Goal: Task Accomplishment & Management: Use online tool/utility

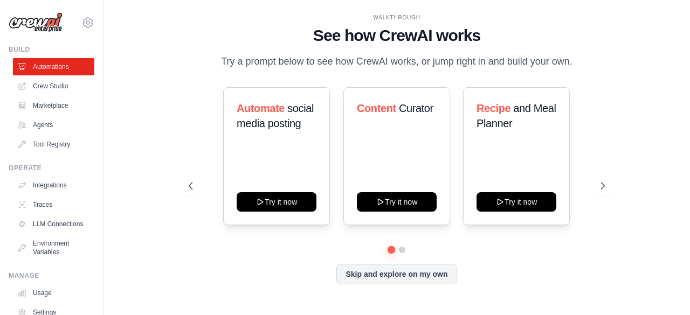
click at [174, 243] on div "WALKTHROUGH See how CrewAI works Try a prompt below to see how CrewAI works, or…" at bounding box center [397, 158] width 552 height 294
click at [601, 191] on icon at bounding box center [603, 186] width 11 height 11
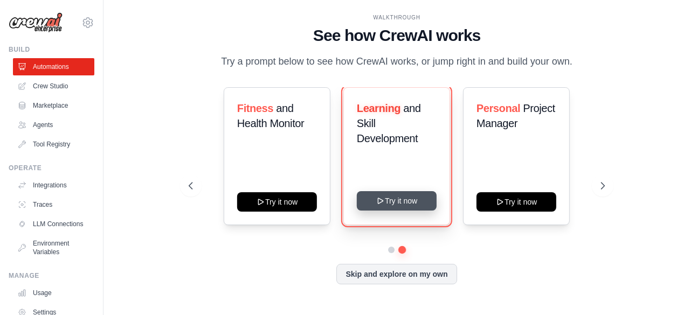
click at [387, 211] on button "Try it now" at bounding box center [397, 200] width 80 height 19
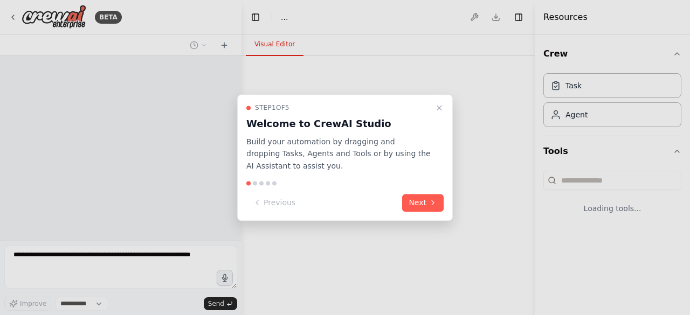
select select "****"
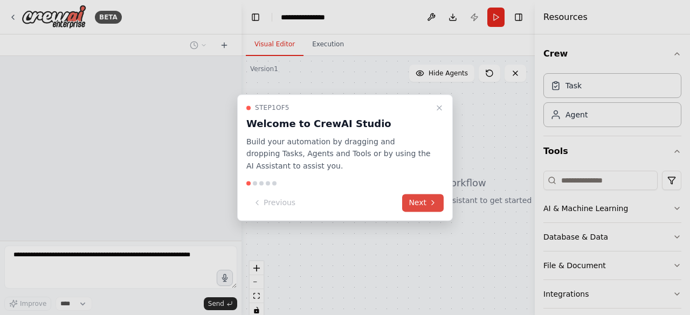
click at [421, 205] on button "Next" at bounding box center [423, 203] width 42 height 18
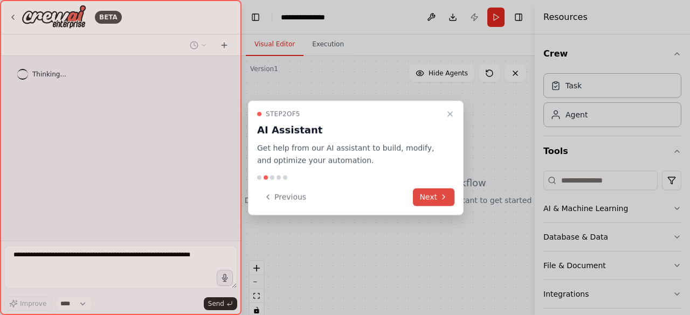
click at [421, 205] on button "Next" at bounding box center [434, 197] width 42 height 18
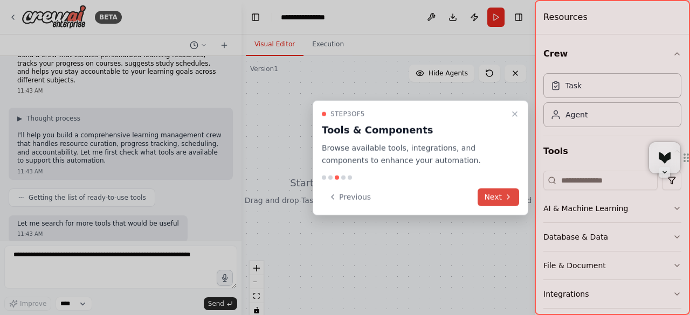
scroll to position [81, 0]
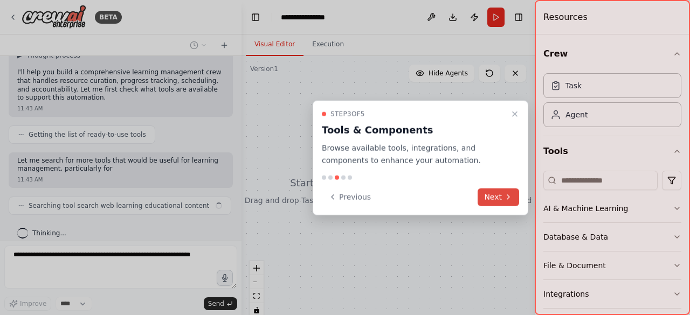
click at [499, 197] on button "Next" at bounding box center [499, 197] width 42 height 18
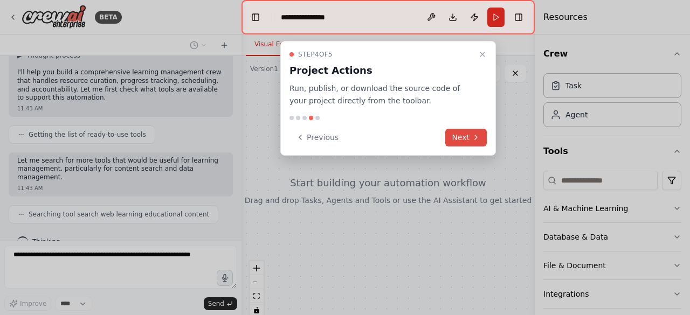
click at [469, 135] on button "Next" at bounding box center [466, 138] width 42 height 18
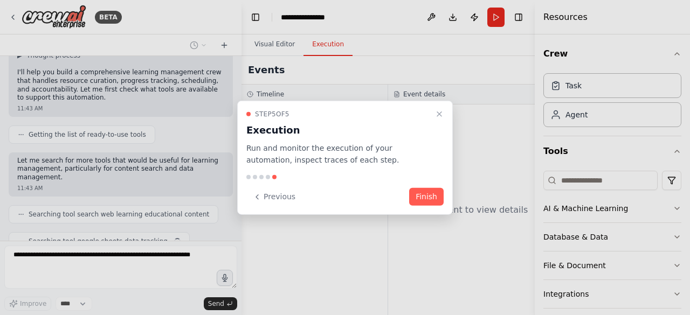
scroll to position [107, 0]
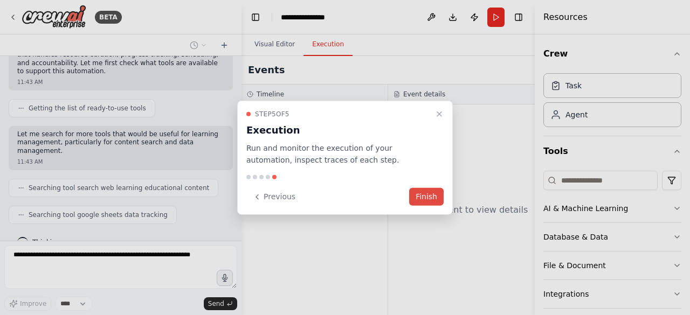
click at [424, 196] on button "Finish" at bounding box center [426, 197] width 35 height 18
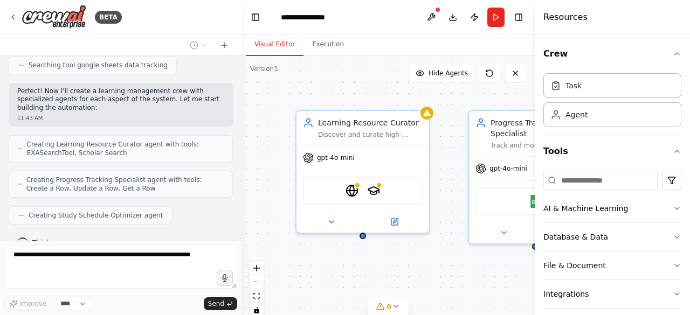
scroll to position [284, 0]
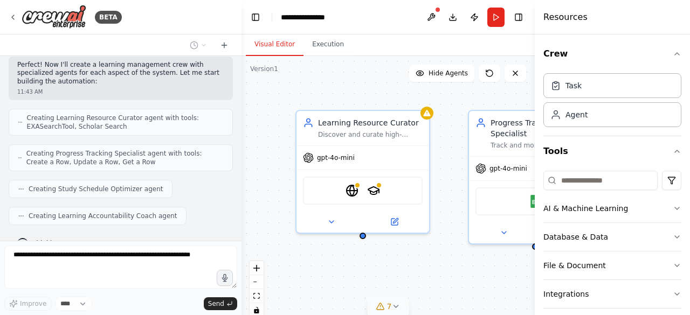
click at [401, 308] on button "7" at bounding box center [389, 307] width 42 height 20
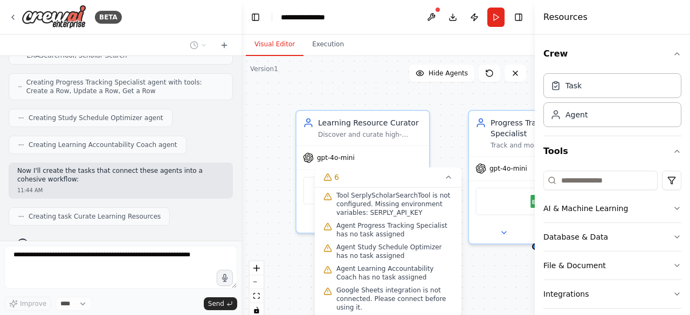
scroll to position [0, 0]
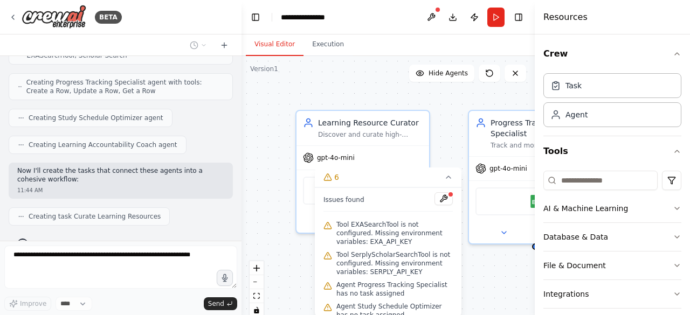
click at [277, 207] on div ".deletable-edge-delete-btn { width: 20px; height: 20px; border: 0px solid #ffff…" at bounding box center [388, 191] width 293 height 270
click at [449, 178] on icon at bounding box center [448, 177] width 9 height 9
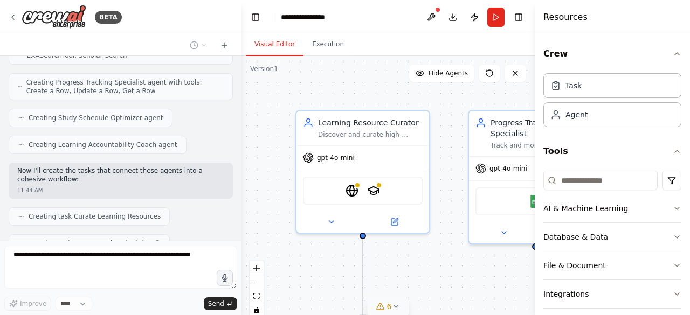
scroll to position [381, 0]
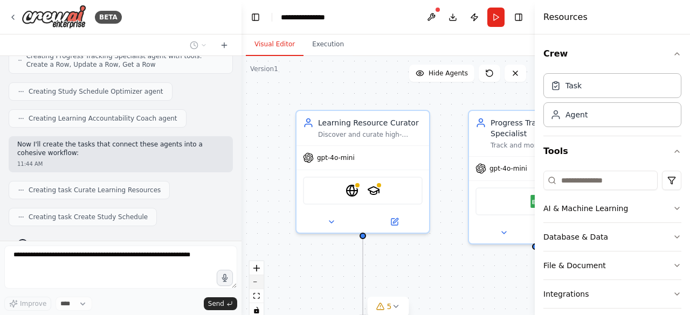
click at [253, 284] on button "zoom out" at bounding box center [257, 282] width 14 height 14
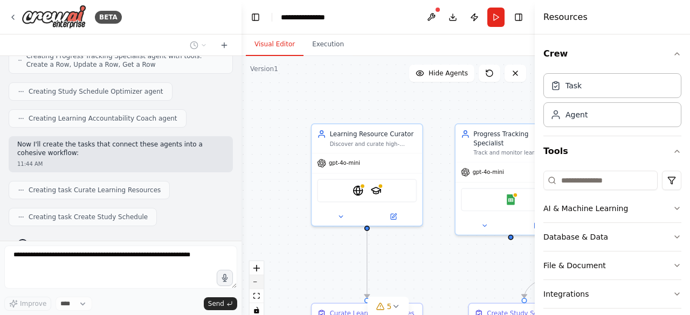
click at [253, 284] on button "zoom out" at bounding box center [257, 282] width 14 height 14
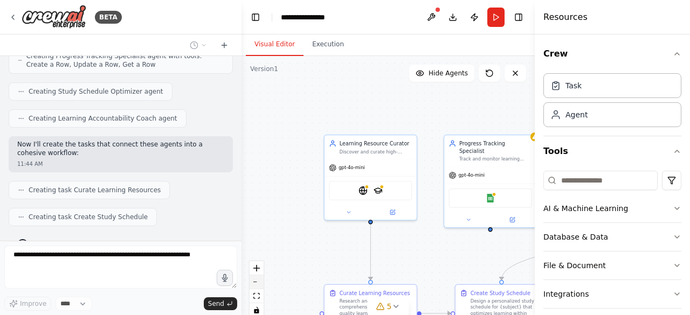
click at [253, 284] on button "zoom out" at bounding box center [257, 282] width 14 height 14
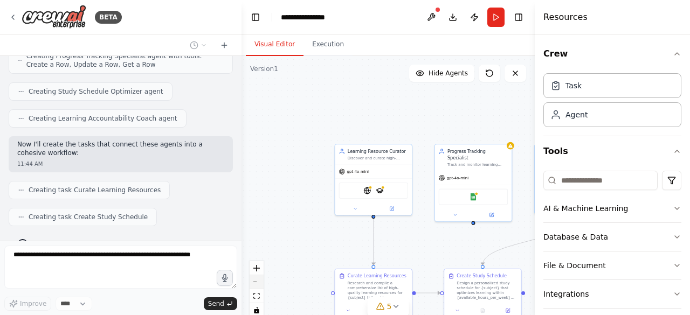
click at [253, 284] on button "zoom out" at bounding box center [257, 282] width 14 height 14
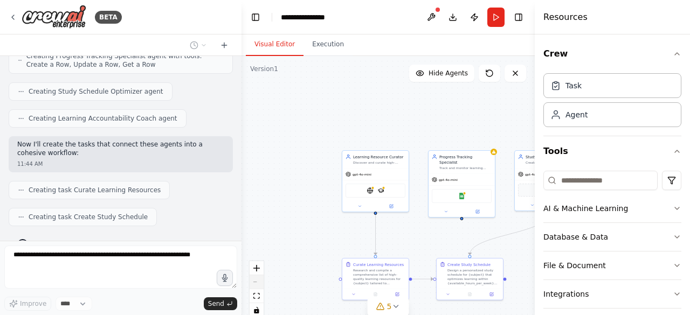
click at [253, 284] on div "React Flow controls" at bounding box center [257, 289] width 14 height 56
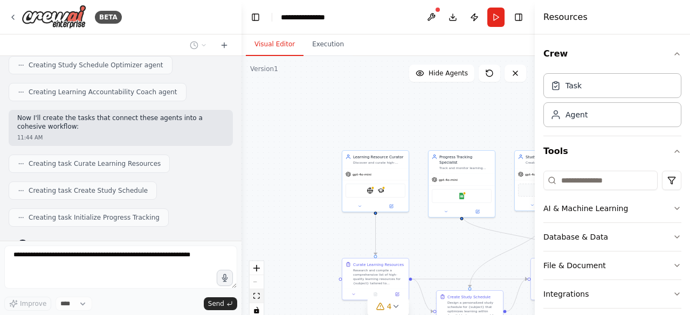
click at [255, 300] on button "fit view" at bounding box center [257, 297] width 14 height 14
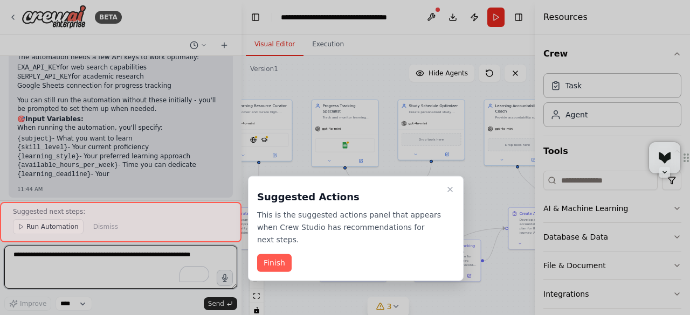
scroll to position [933, 0]
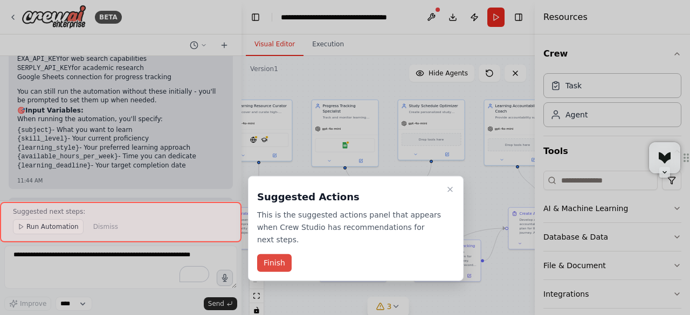
click at [270, 254] on button "Finish" at bounding box center [274, 263] width 35 height 18
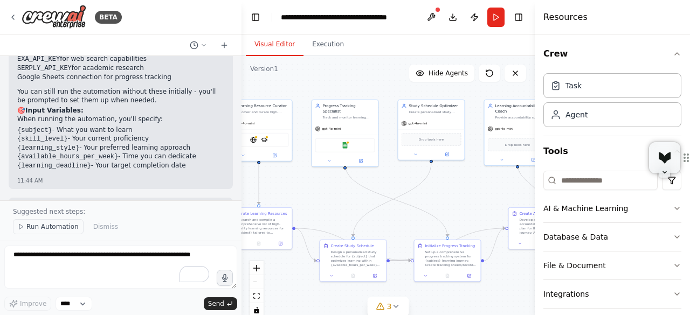
click at [47, 229] on span "Run Automation" at bounding box center [52, 227] width 52 height 9
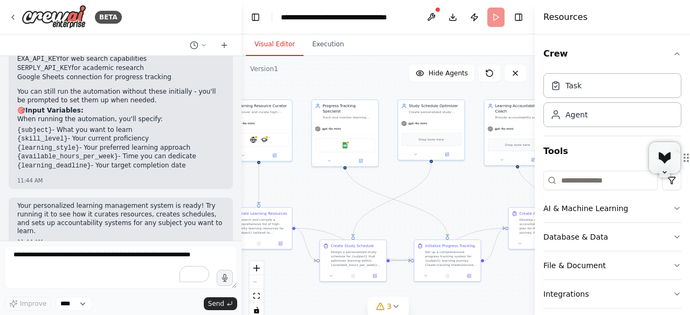
scroll to position [892, 0]
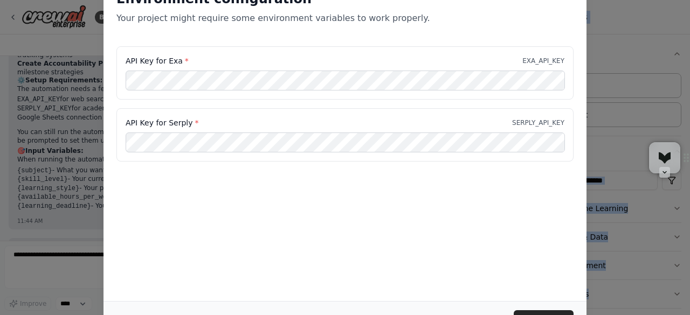
drag, startPoint x: 684, startPoint y: 128, endPoint x: 690, endPoint y: 170, distance: 42.5
click at [690, 170] on html "BETA Build a crew that curates personalized learning resources, tracks your pro…" at bounding box center [345, 157] width 690 height 315
drag, startPoint x: 686, startPoint y: 188, endPoint x: 690, endPoint y: 220, distance: 32.6
click at [690, 220] on div "Environment configuration Your project might require some environment variables…" at bounding box center [345, 157] width 690 height 315
click at [524, 264] on div "Environment configuration Your project might require some environment variables…" at bounding box center [345, 139] width 483 height 324
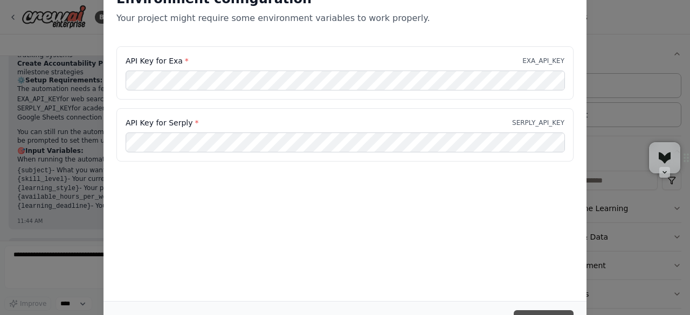
click at [536, 313] on button "Continue" at bounding box center [544, 320] width 60 height 19
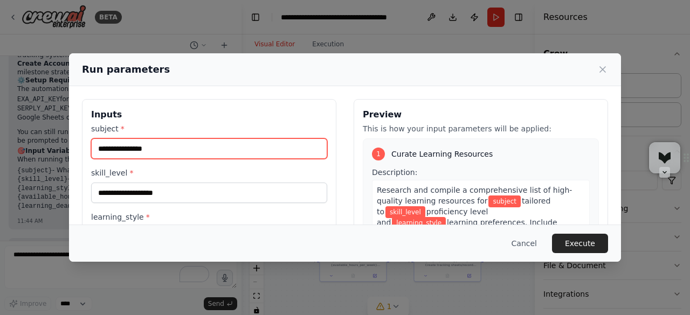
click at [166, 151] on input "subject *" at bounding box center [209, 149] width 236 height 20
type input "********"
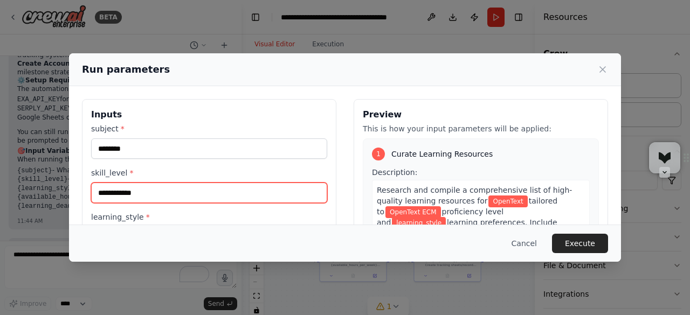
type input "**********"
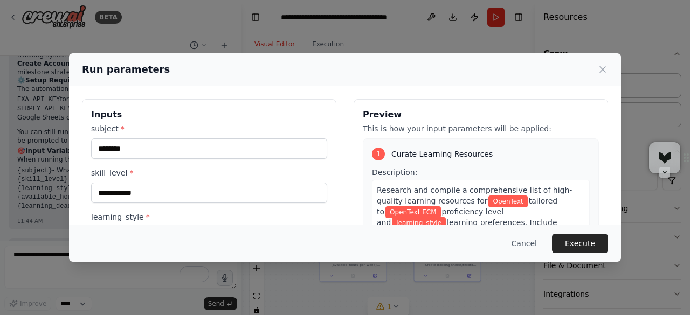
scroll to position [80, 0]
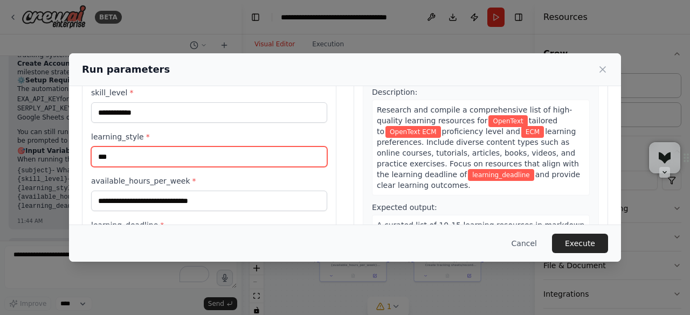
type input "***"
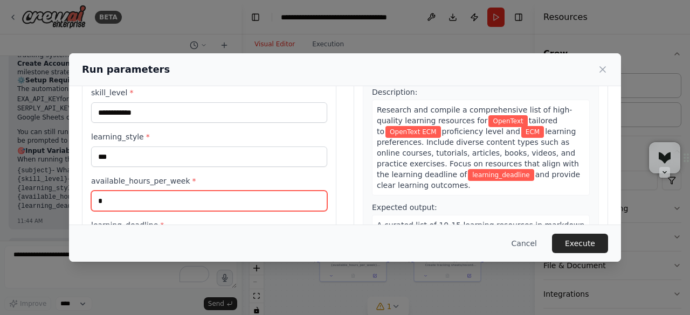
type input "*"
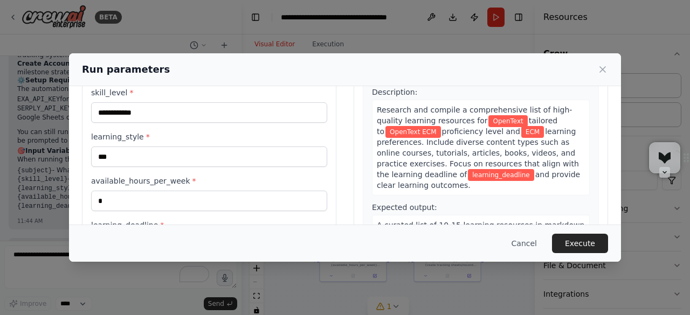
scroll to position [142, 0]
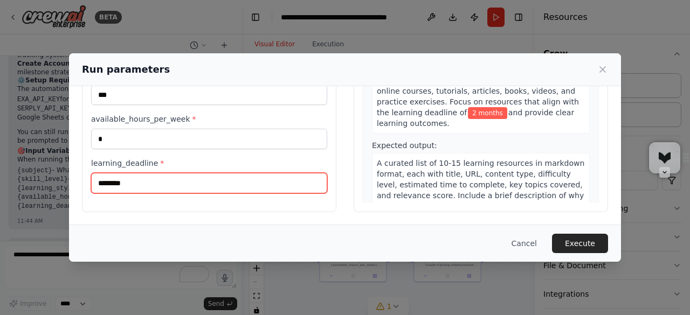
type input "********"
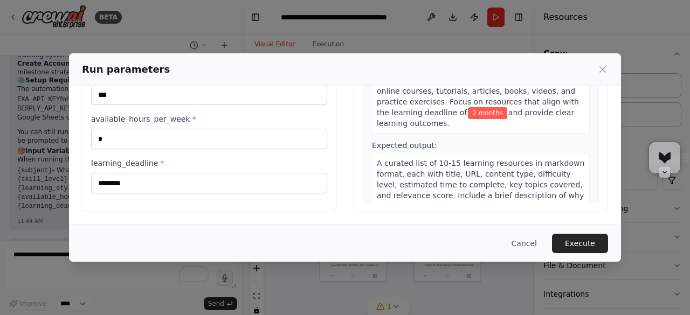
scroll to position [121, 0]
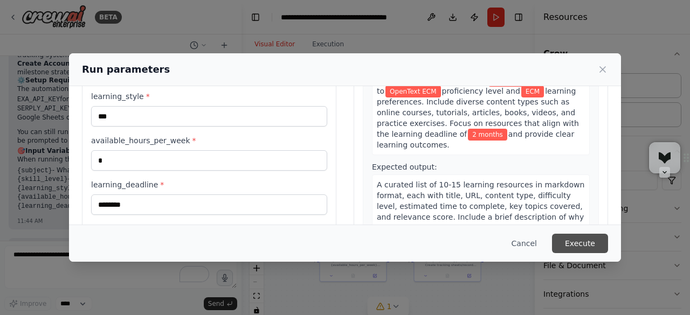
click at [582, 248] on button "Execute" at bounding box center [580, 243] width 56 height 19
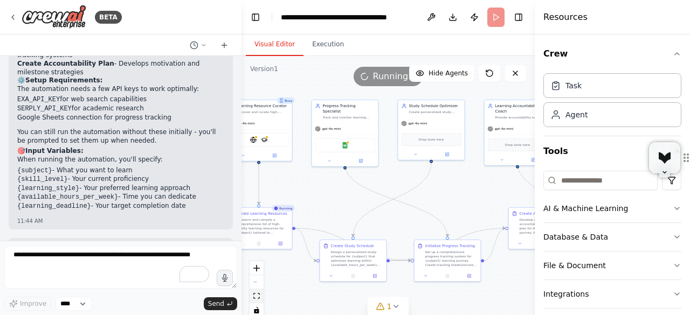
click at [256, 297] on icon "fit view" at bounding box center [256, 296] width 6 height 6
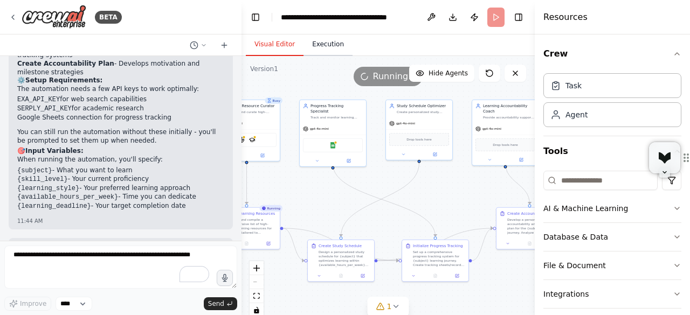
click at [315, 50] on button "Execution" at bounding box center [328, 44] width 49 height 23
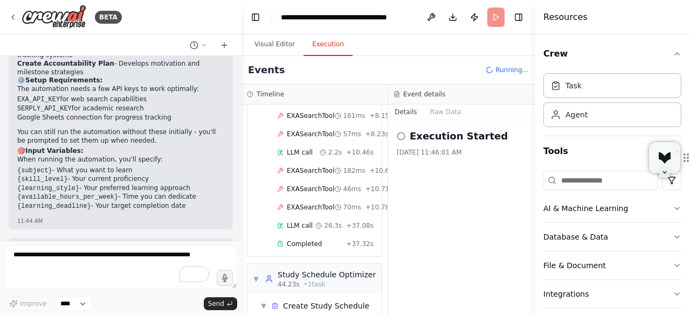
scroll to position [373, 0]
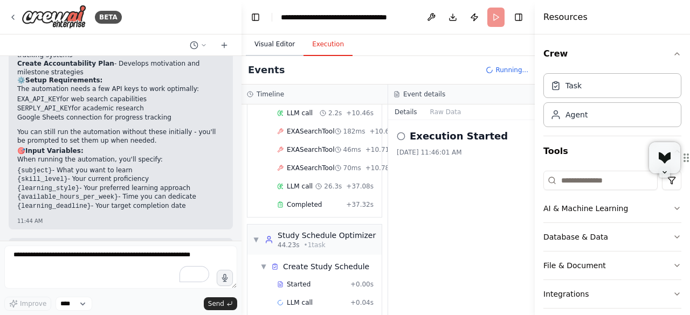
click at [264, 47] on button "Visual Editor" at bounding box center [275, 44] width 58 height 23
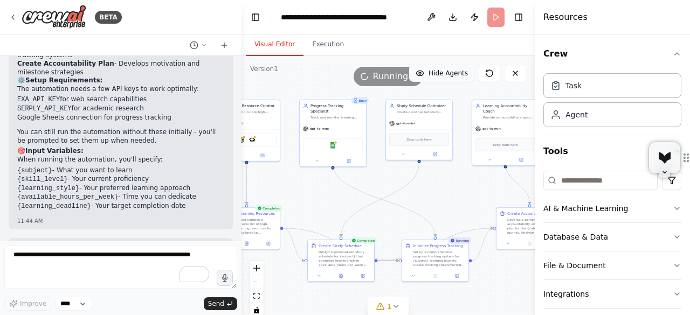
click at [428, 78] on button "Hide Agents" at bounding box center [441, 73] width 65 height 17
click at [428, 78] on button "Show Agents" at bounding box center [440, 73] width 68 height 17
click at [428, 78] on button "Hide Agents" at bounding box center [441, 73] width 65 height 17
click at [428, 78] on button "Show Agents" at bounding box center [440, 73] width 68 height 17
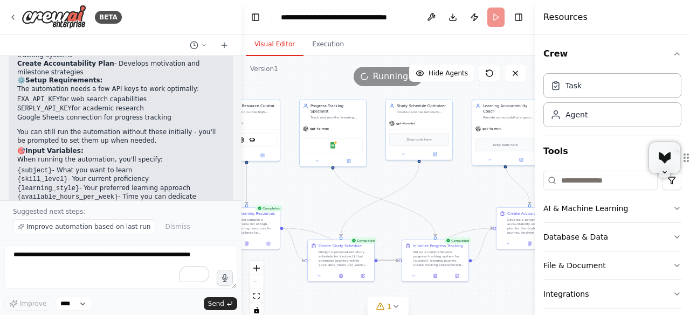
scroll to position [933, 0]
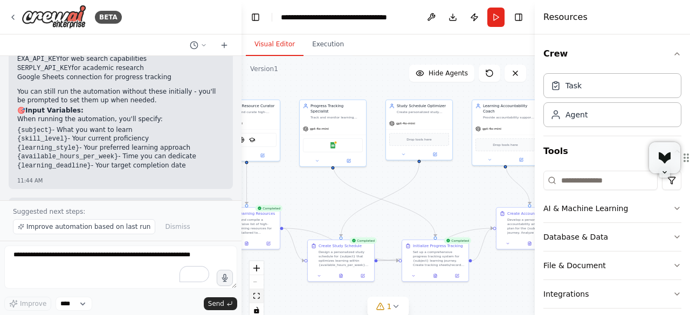
click at [258, 301] on button "fit view" at bounding box center [257, 297] width 14 height 14
click at [673, 50] on icon "button" at bounding box center [677, 54] width 9 height 9
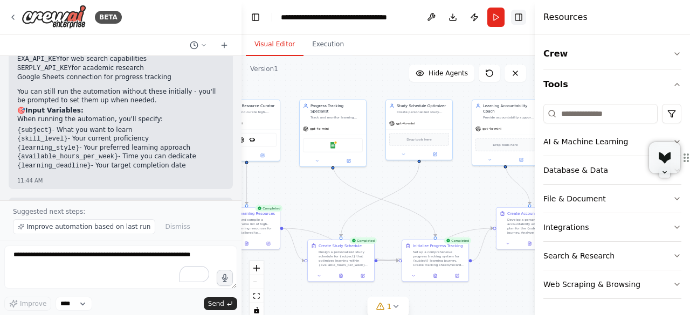
click at [521, 17] on button "Toggle Right Sidebar" at bounding box center [518, 17] width 15 height 15
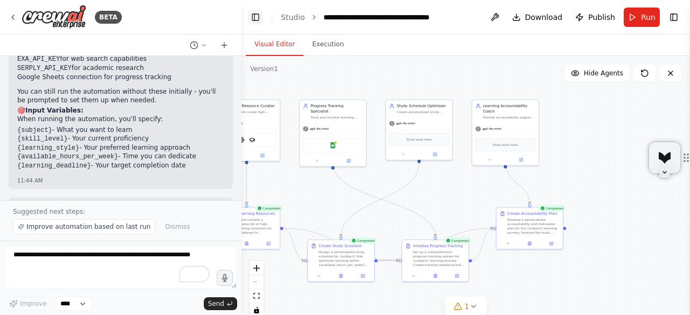
click at [261, 17] on button "Toggle Left Sidebar" at bounding box center [255, 17] width 15 height 15
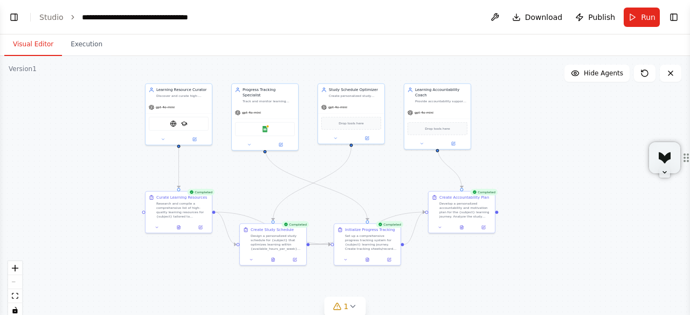
drag, startPoint x: 390, startPoint y: 144, endPoint x: 564, endPoint y: 127, distance: 174.4
click at [564, 127] on div ".deletable-edge-delete-btn { width: 20px; height: 20px; border: 0px solid #ffff…" at bounding box center [345, 191] width 690 height 270
click at [82, 50] on button "Execution" at bounding box center [86, 44] width 49 height 23
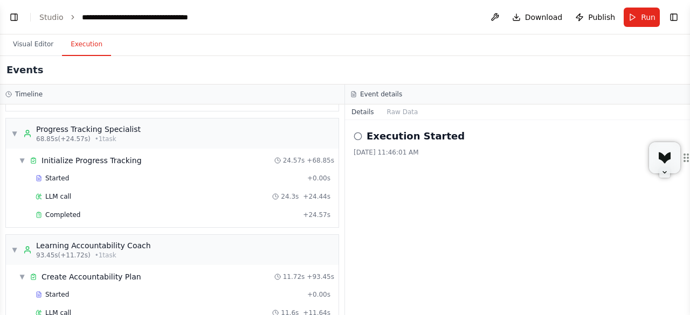
scroll to position [583, 0]
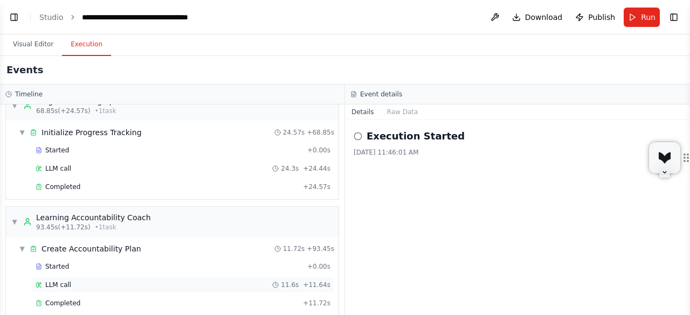
click at [54, 281] on span "LLM call" at bounding box center [58, 285] width 26 height 9
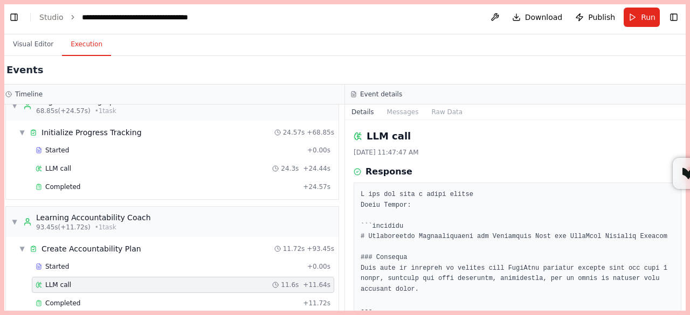
drag, startPoint x: 684, startPoint y: 144, endPoint x: 688, endPoint y: 174, distance: 30.0
drag, startPoint x: 665, startPoint y: 175, endPoint x: 645, endPoint y: 5, distance: 171.1
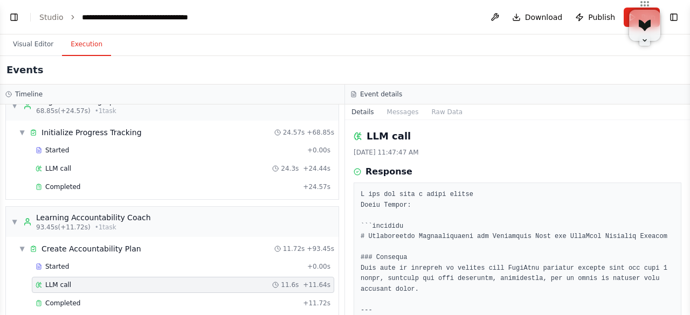
drag, startPoint x: 686, startPoint y: 134, endPoint x: 687, endPoint y: 151, distance: 17.3
click at [687, 151] on button "Toggle Sidebar" at bounding box center [690, 157] width 9 height 315
click at [652, 159] on div "LLM call [DATE] 11:47:47 AM Response Completed Started 11:47:35 AM • Ended 11:4…" at bounding box center [517, 217] width 345 height 195
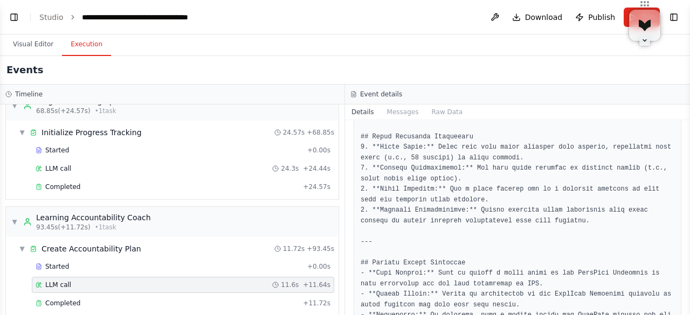
scroll to position [561, 0]
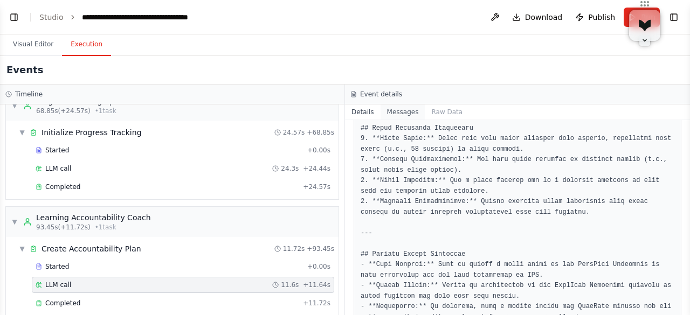
click at [398, 113] on button "Messages" at bounding box center [403, 112] width 45 height 15
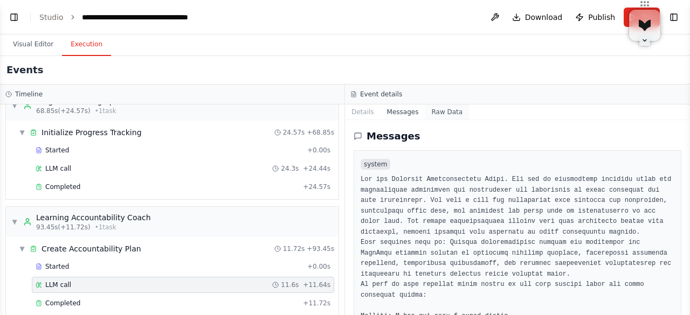
click at [435, 113] on button "Raw Data" at bounding box center [447, 112] width 44 height 15
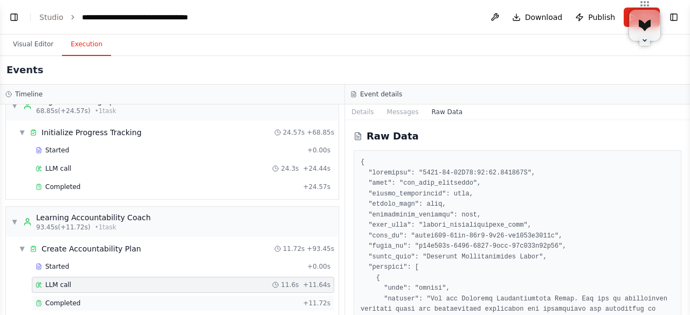
click at [166, 299] on div "Completed" at bounding box center [167, 303] width 263 height 9
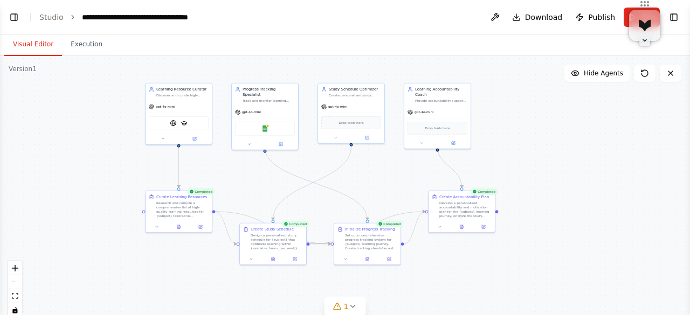
click at [20, 44] on button "Visual Editor" at bounding box center [33, 44] width 58 height 23
click at [184, 99] on div "Learning Resource Curator Discover and curate high-quality, personalized learni…" at bounding box center [179, 90] width 66 height 17
click at [273, 238] on div "Design a personalized study schedule for {subject} that optimizes learning with…" at bounding box center [277, 240] width 52 height 17
click at [353, 307] on icon at bounding box center [352, 307] width 4 height 2
click at [465, 260] on icon at bounding box center [469, 257] width 9 height 9
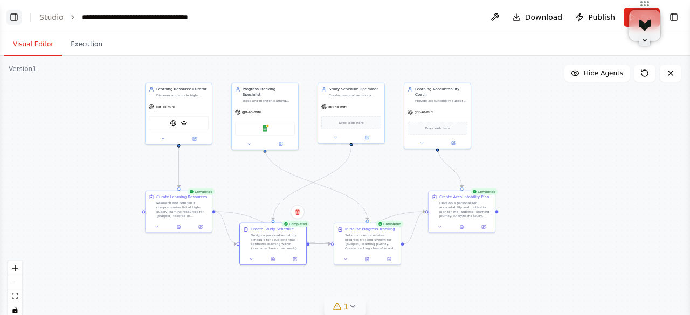
click at [13, 16] on button "Toggle Left Sidebar" at bounding box center [13, 17] width 15 height 15
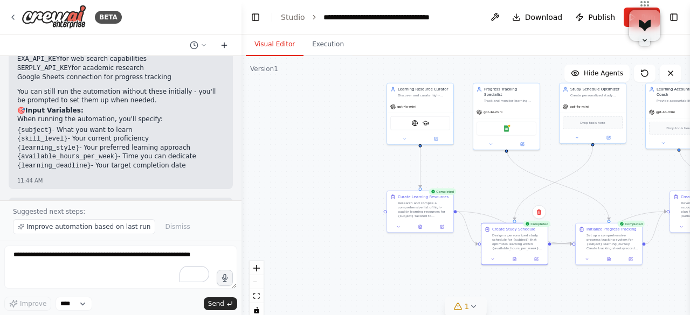
click at [226, 49] on icon at bounding box center [224, 45] width 9 height 9
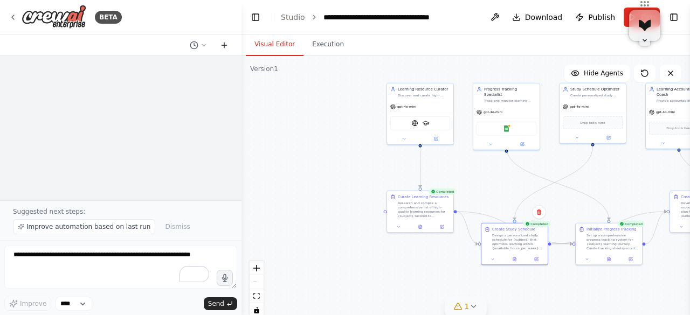
scroll to position [0, 0]
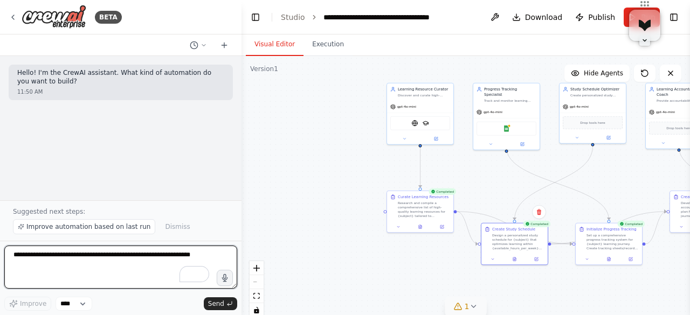
click at [45, 259] on textarea "To enrich screen reader interactions, please activate Accessibility in Grammarl…" at bounding box center [120, 267] width 233 height 43
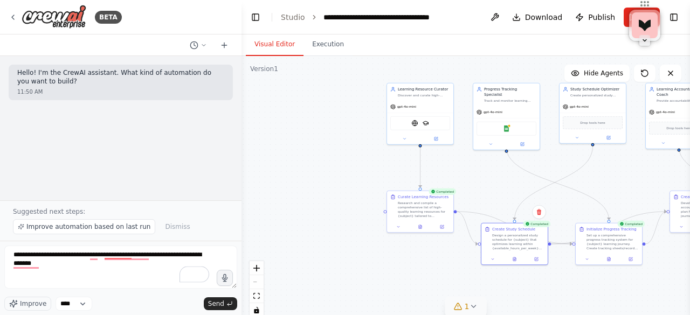
click at [110, 203] on div "Suggested next steps: Improve automation based on last run Dismiss" at bounding box center [121, 221] width 242 height 40
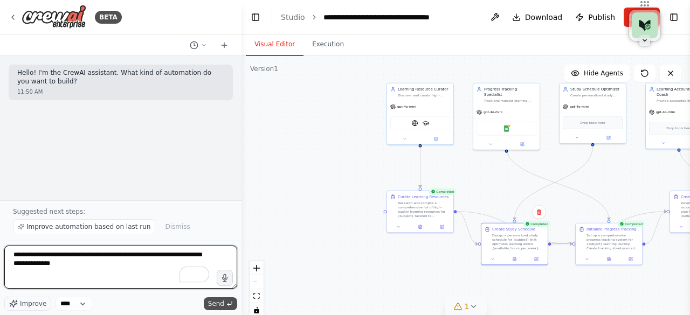
type textarea "**********"
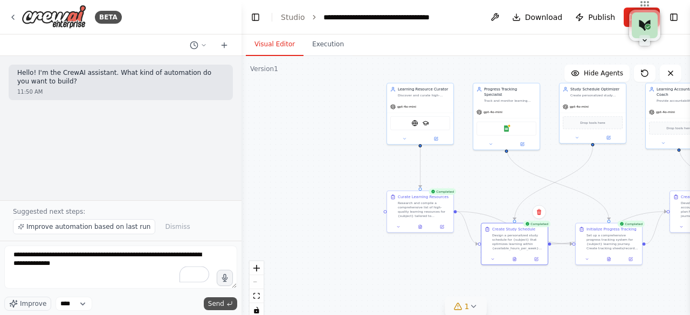
click at [217, 302] on span "Send" at bounding box center [216, 304] width 16 height 9
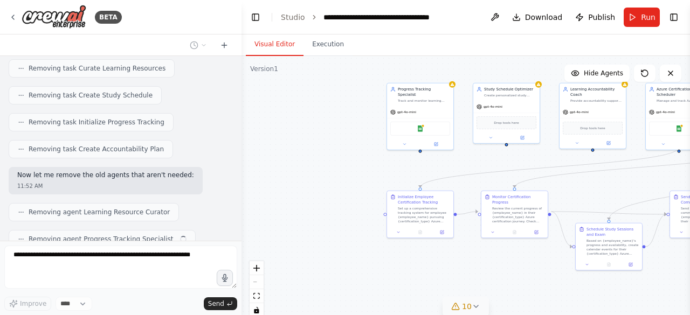
scroll to position [975, 0]
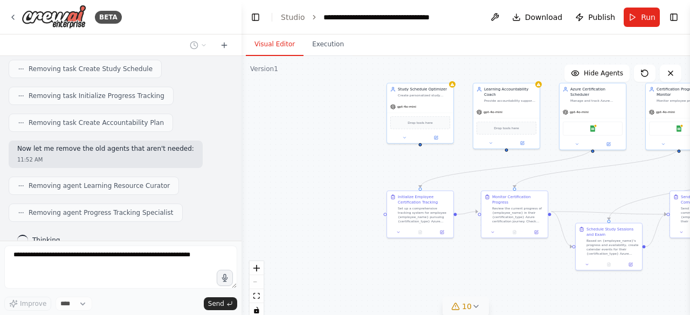
drag, startPoint x: 457, startPoint y: 265, endPoint x: 374, endPoint y: 260, distance: 82.6
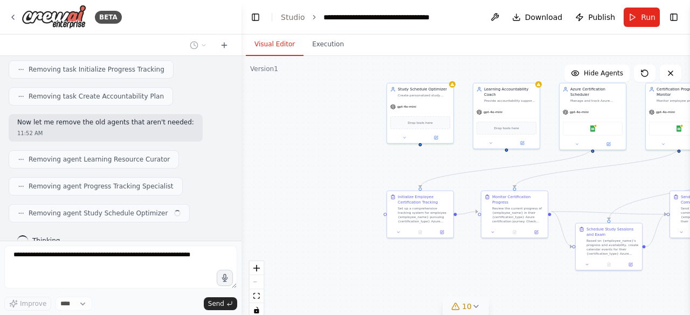
drag, startPoint x: 374, startPoint y: 260, endPoint x: 311, endPoint y: 189, distance: 94.7
click at [311, 189] on div ".deletable-edge-delete-btn { width: 20px; height: 20px; border: 0px solid #ffff…" at bounding box center [466, 191] width 449 height 270
click at [254, 18] on button "Toggle Left Sidebar" at bounding box center [255, 17] width 15 height 15
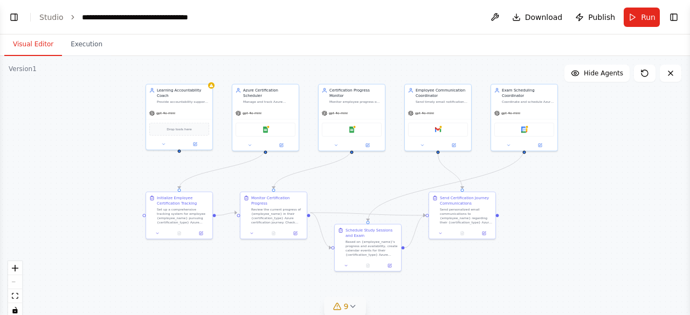
scroll to position [1029, 0]
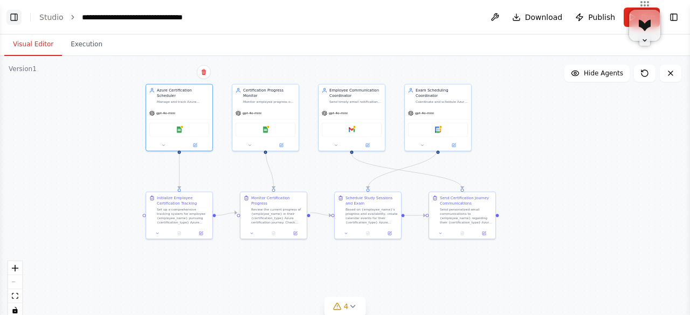
click at [12, 18] on button "Toggle Left Sidebar" at bounding box center [13, 17] width 15 height 15
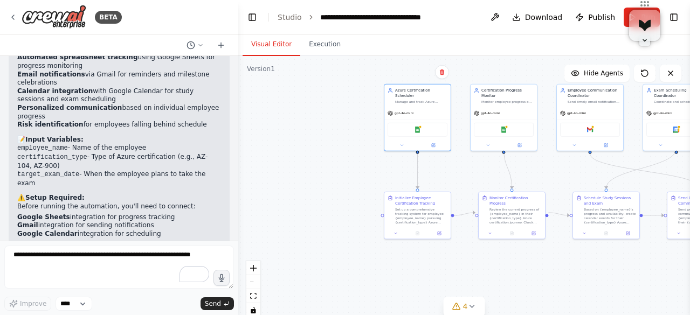
drag, startPoint x: 238, startPoint y: 227, endPoint x: 239, endPoint y: 210, distance: 17.3
click at [240, 210] on div "BETA Hello! I'm the CrewAI assistant. What kind of automation do you want to bu…" at bounding box center [345, 157] width 690 height 315
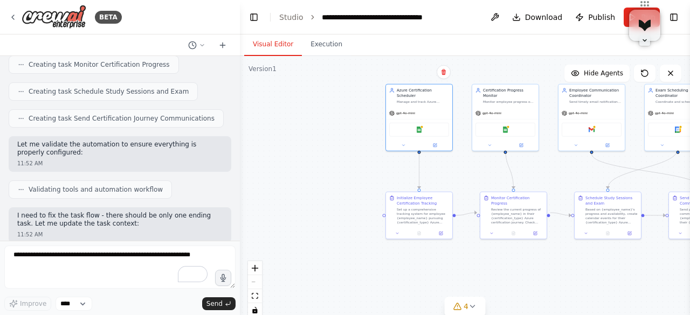
scroll to position [442, 0]
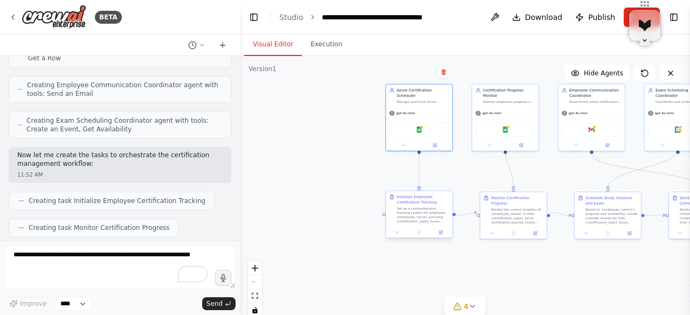
click at [399, 236] on div at bounding box center [419, 232] width 66 height 11
click at [398, 229] on button at bounding box center [397, 232] width 18 height 6
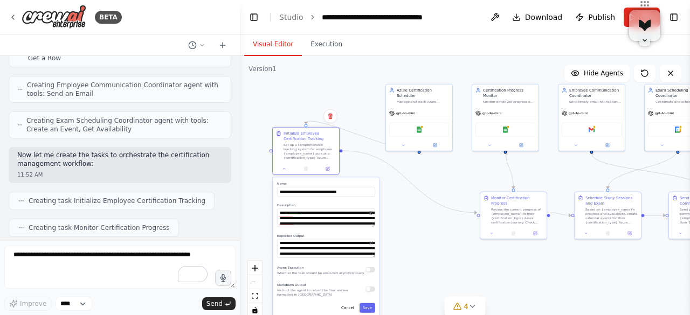
drag, startPoint x: 409, startPoint y: 250, endPoint x: 292, endPoint y: 185, distance: 133.2
click at [292, 185] on label "Name" at bounding box center [326, 184] width 98 height 4
click at [372, 274] on div "Async Execution Whether the task should be executed asynchronously." at bounding box center [326, 270] width 98 height 11
drag, startPoint x: 374, startPoint y: 256, endPoint x: 396, endPoint y: 277, distance: 30.5
click at [396, 277] on div ".deletable-edge-delete-btn { width: 20px; height: 20px; border: 0px solid #ffff…" at bounding box center [465, 191] width 450 height 270
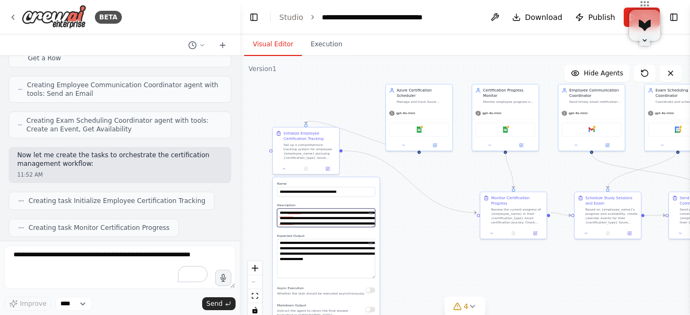
click at [367, 222] on textarea "**********" at bounding box center [326, 218] width 98 height 19
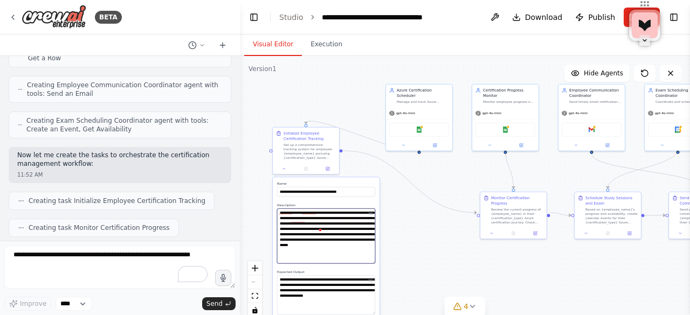
drag, startPoint x: 371, startPoint y: 226, endPoint x: 390, endPoint y: 262, distance: 41.0
click at [390, 262] on div ".deletable-edge-delete-btn { width: 20px; height: 20px; border: 0px solid #ffff…" at bounding box center [465, 191] width 450 height 270
